Goal: Information Seeking & Learning: Learn about a topic

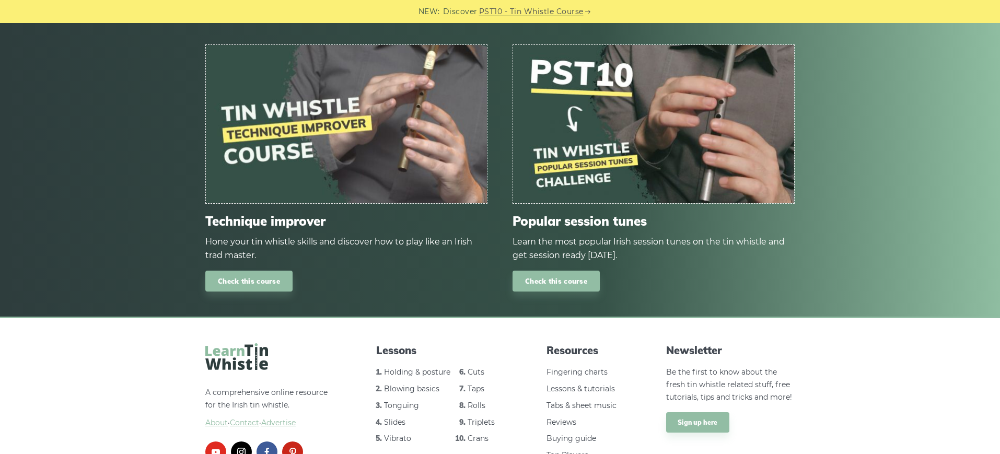
scroll to position [1021, 0]
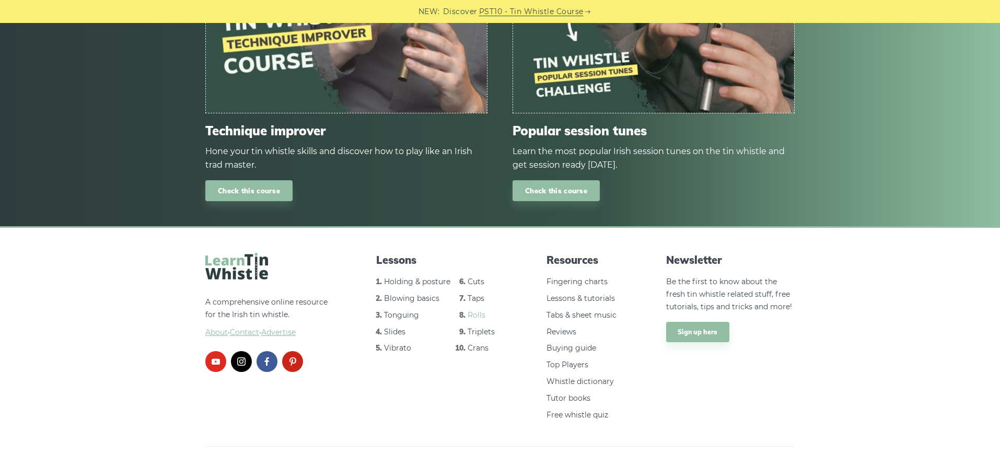
click at [481, 310] on link "Rolls" at bounding box center [477, 314] width 18 height 9
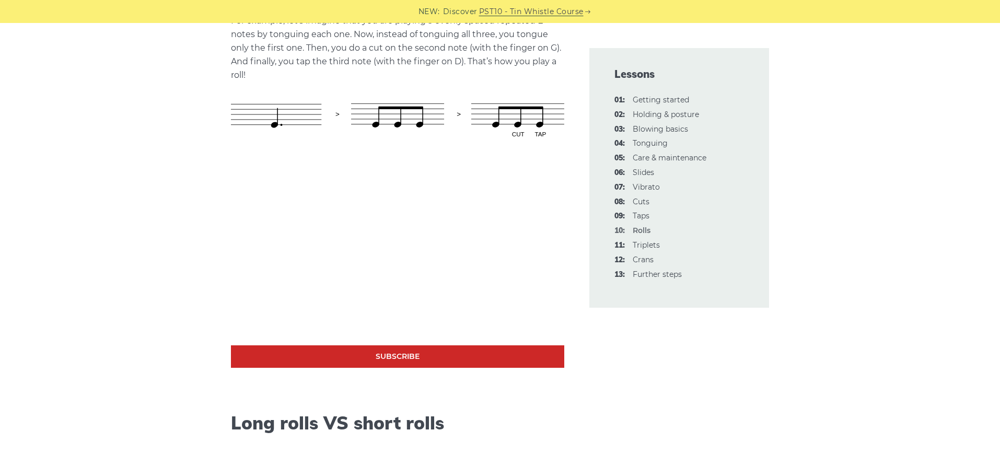
scroll to position [627, 0]
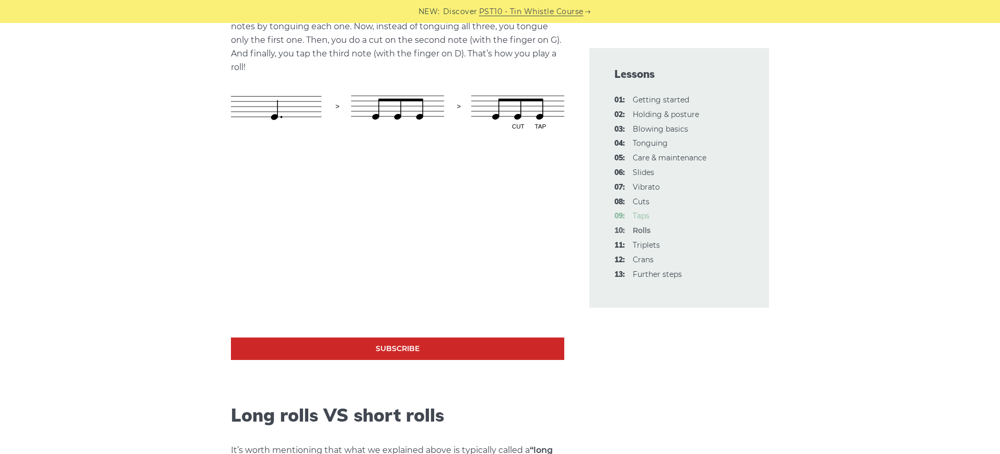
click at [647, 217] on link "09: Taps" at bounding box center [641, 215] width 17 height 9
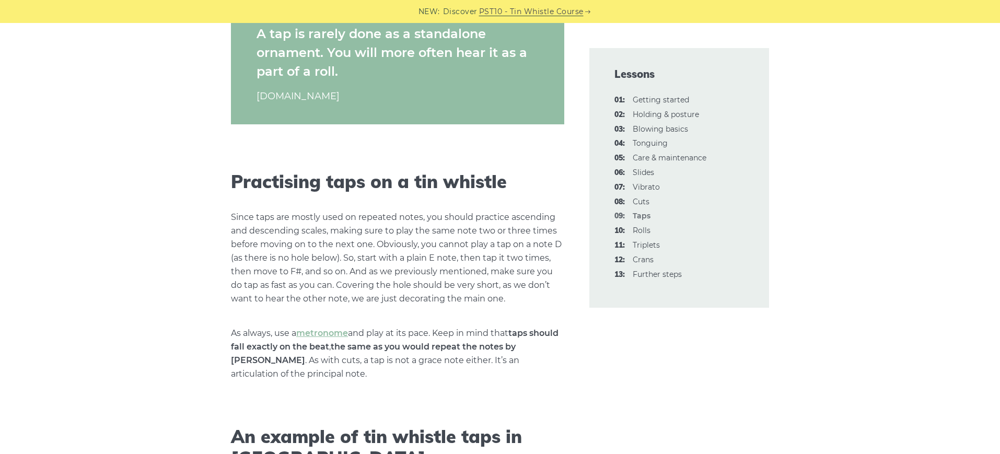
scroll to position [1098, 0]
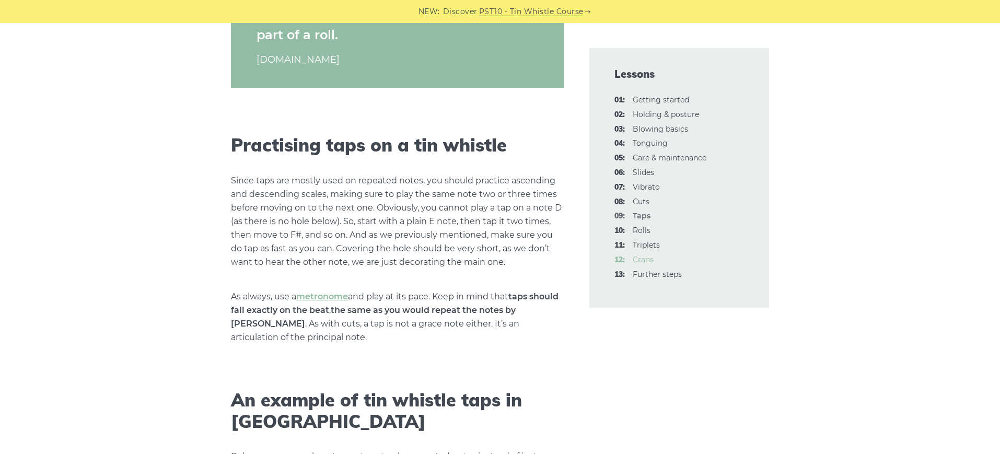
click at [638, 261] on link "12: Crans" at bounding box center [643, 259] width 21 height 9
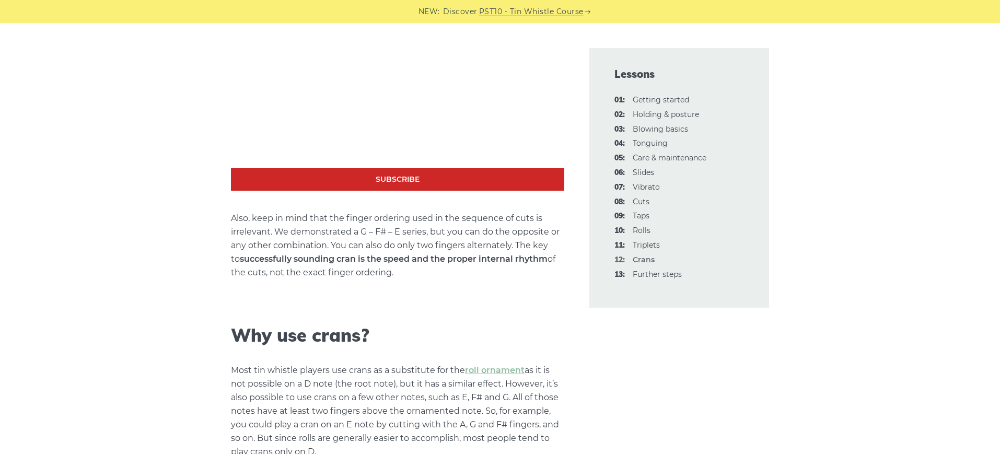
scroll to position [470, 0]
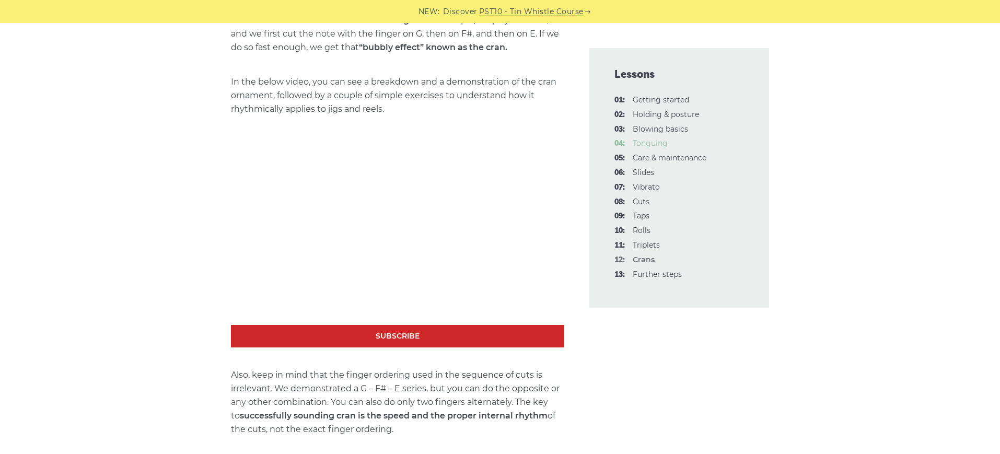
click at [658, 143] on link "04: Tonguing" at bounding box center [650, 143] width 35 height 9
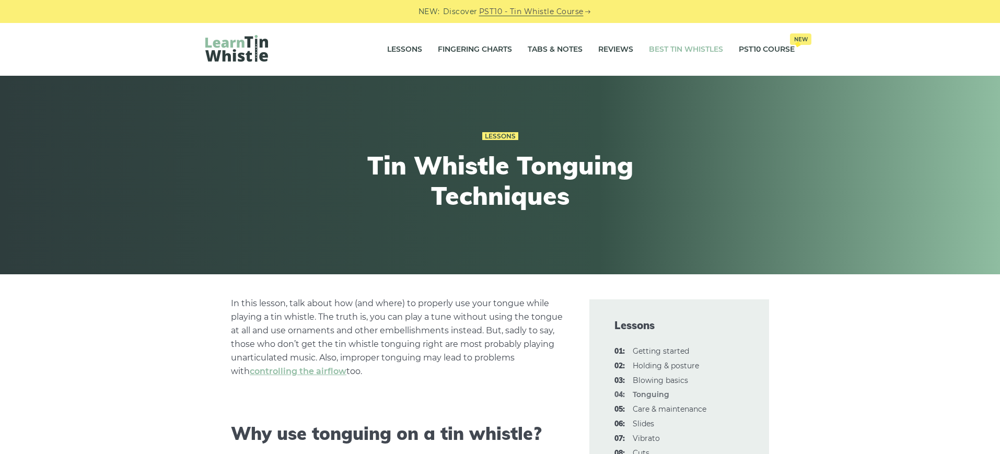
click at [667, 51] on link "Best Tin Whistles" at bounding box center [686, 50] width 74 height 26
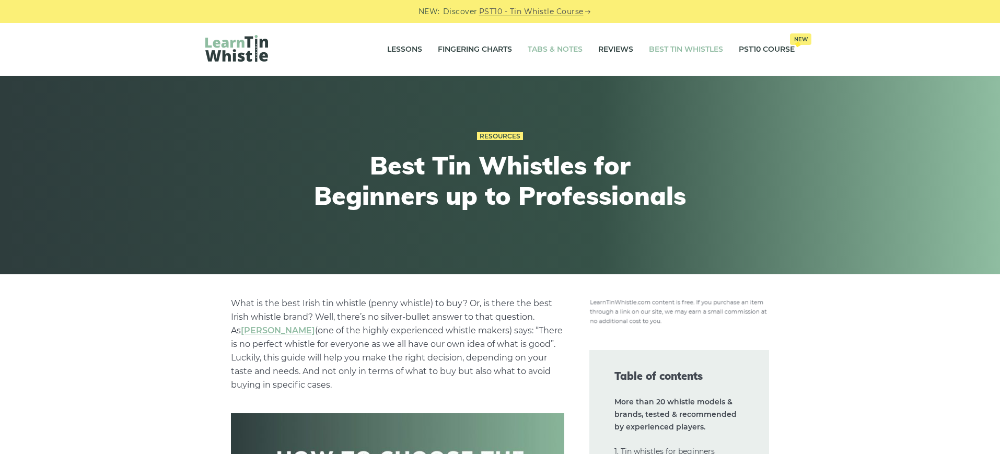
click at [566, 52] on link "Tabs & Notes" at bounding box center [555, 50] width 55 height 26
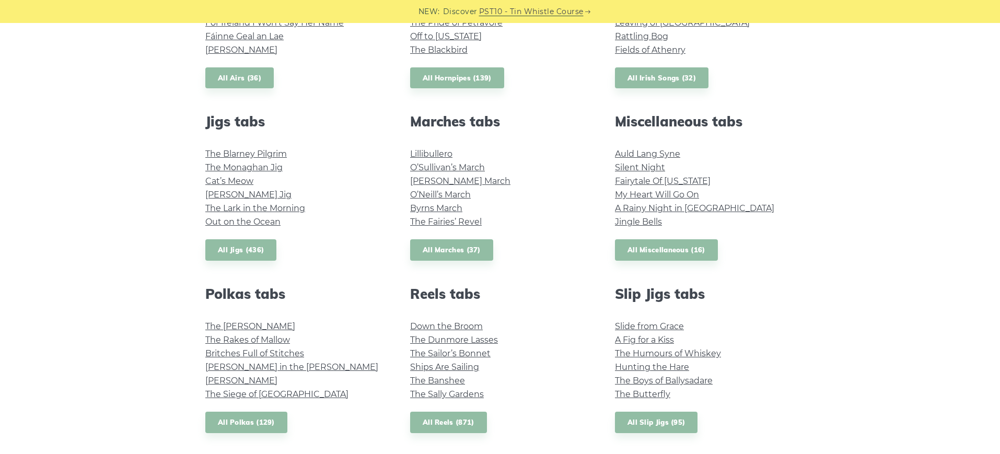
scroll to position [470, 0]
